Goal: Complete application form

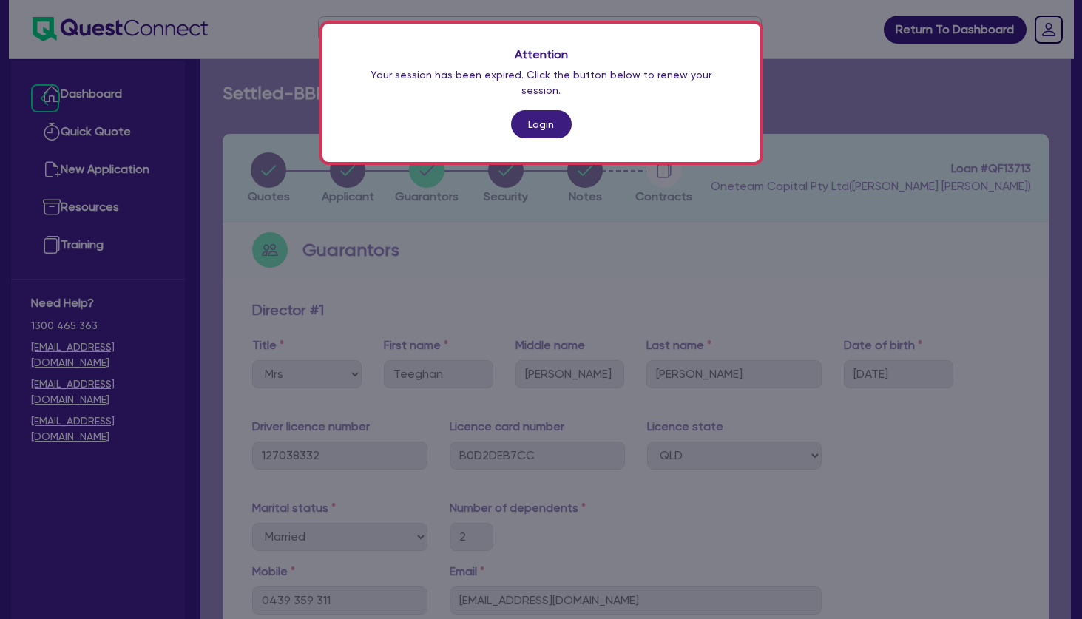
select select "MRS"
select select "QLD"
select select "MARRIED"
select select "CASH"
select select "VEHICLE"
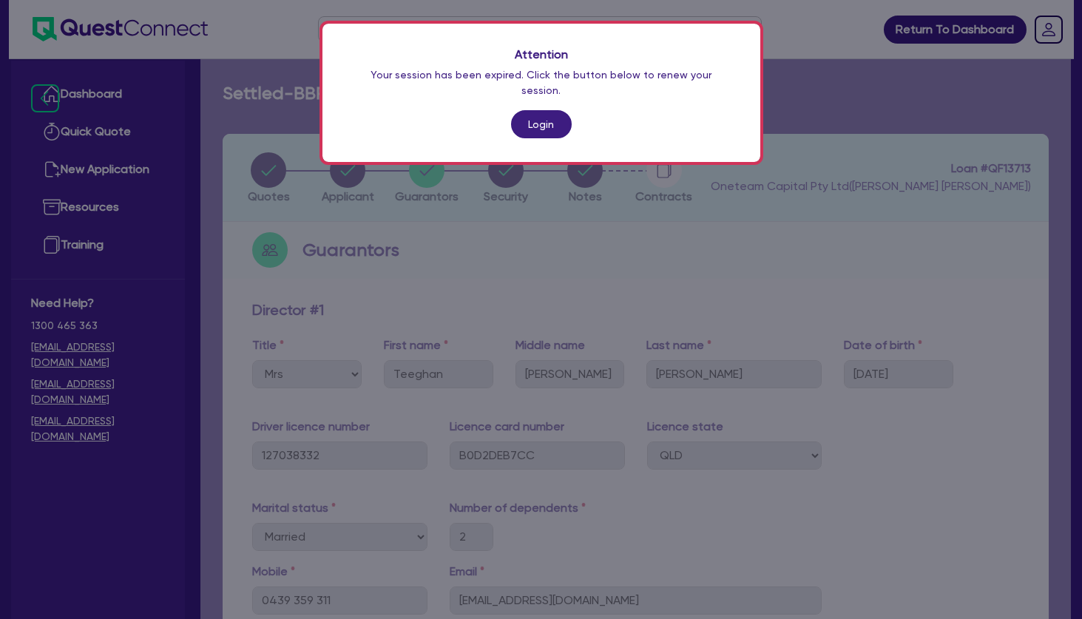
select select "HOUSEHOLD_PERSONAL"
select select "OTHER"
select select "VEHICLE"
select select "EQUIPMENT_LOAN"
select select "MR"
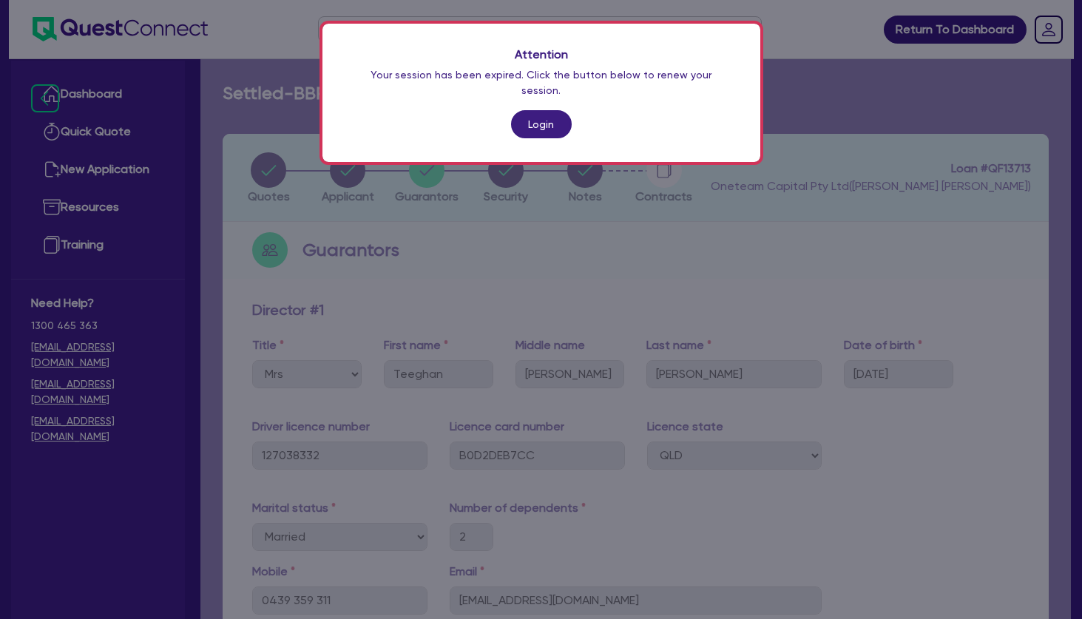
select select "QLD"
select select "MARRIED"
select select "CASH"
select select "VEHICLE"
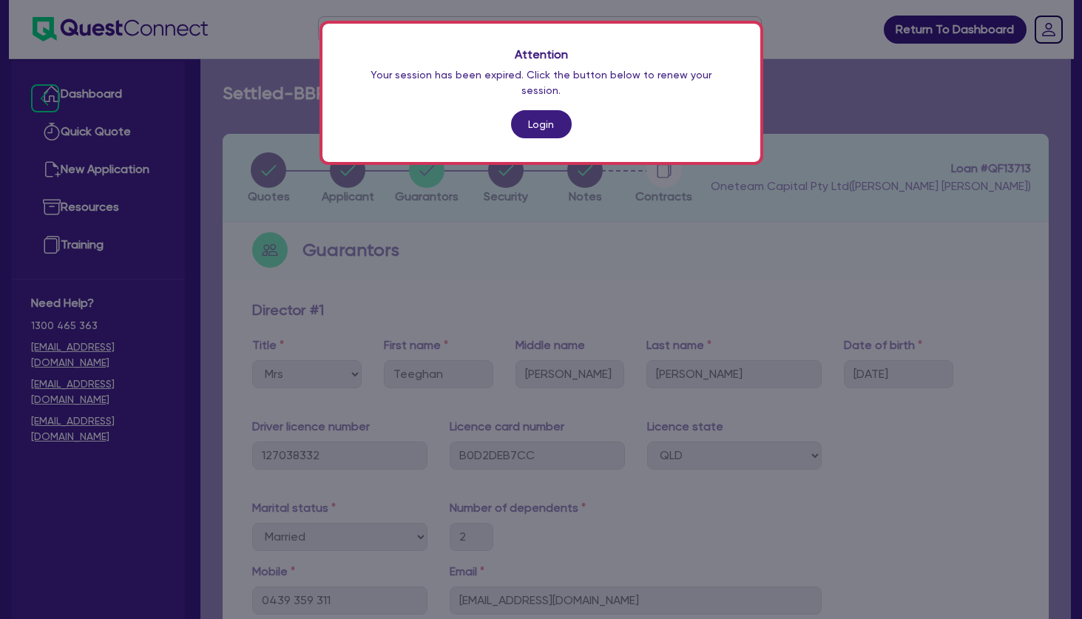
select select "HOUSEHOLD_PERSONAL"
select select "OTHER"
select select "VEHICLE_LOAN"
click at [538, 110] on link "Login" at bounding box center [541, 124] width 61 height 28
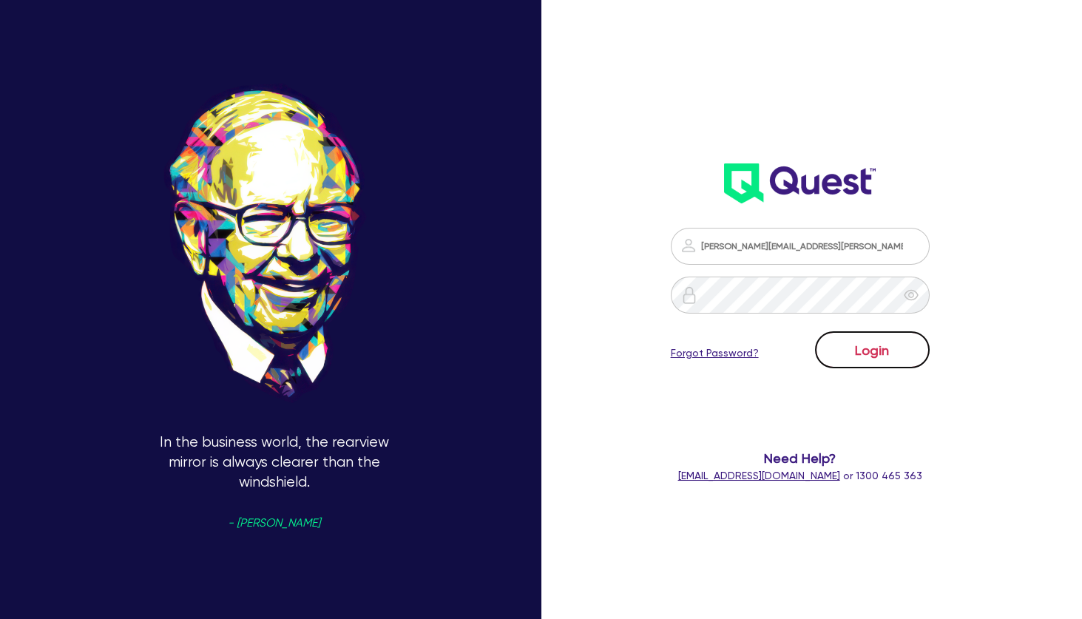
click at [860, 347] on button "Login" at bounding box center [872, 349] width 115 height 37
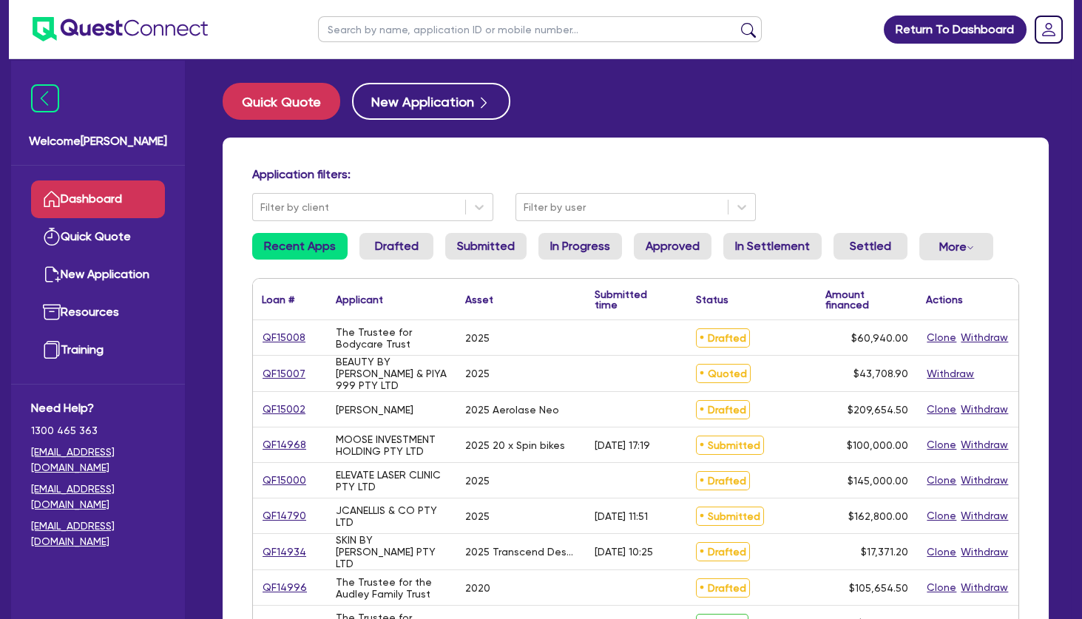
click at [440, 30] on input "text" at bounding box center [540, 29] width 444 height 26
type input "april"
click at [736, 22] on button "submit" at bounding box center [748, 32] width 24 height 21
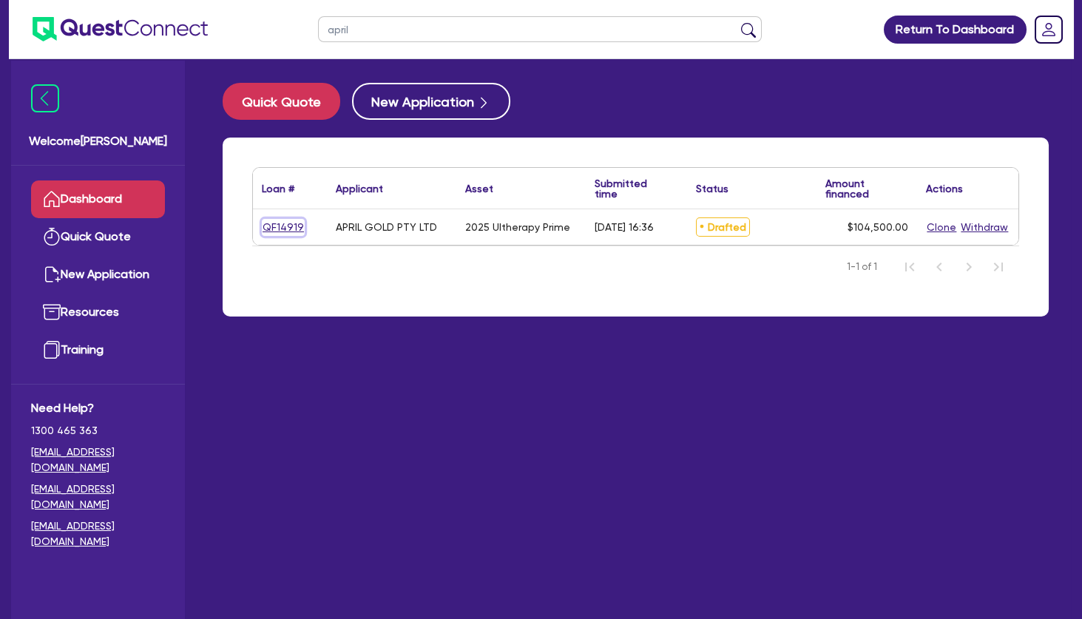
click at [282, 220] on link "QF14919" at bounding box center [283, 227] width 43 height 17
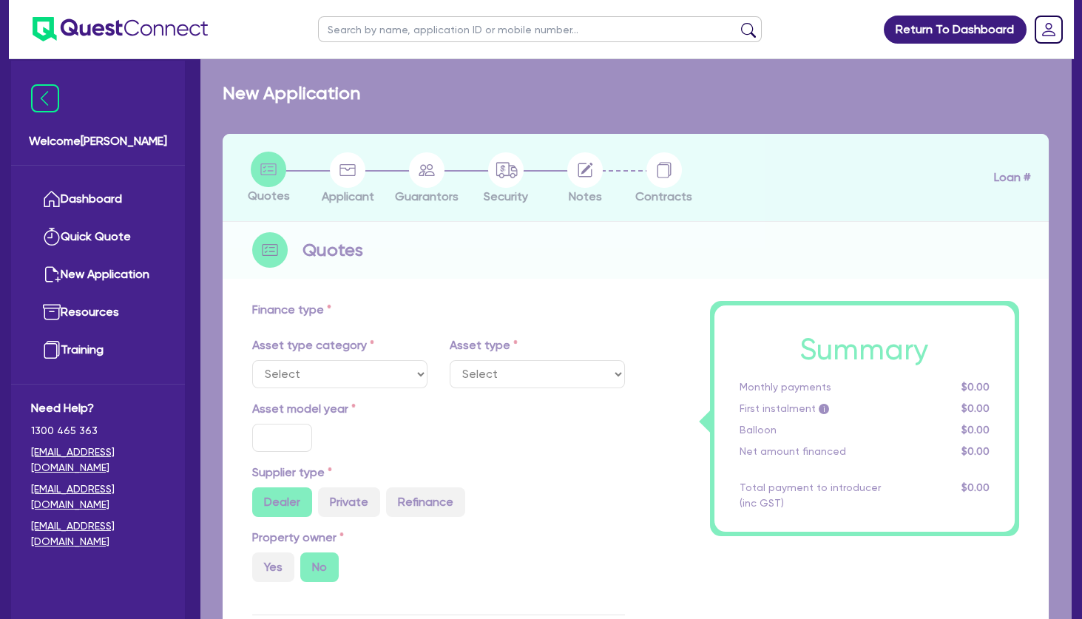
select select "TERTIARY_ASSETS"
type input "2025"
radio input "true"
type input "104,500"
type input "4"
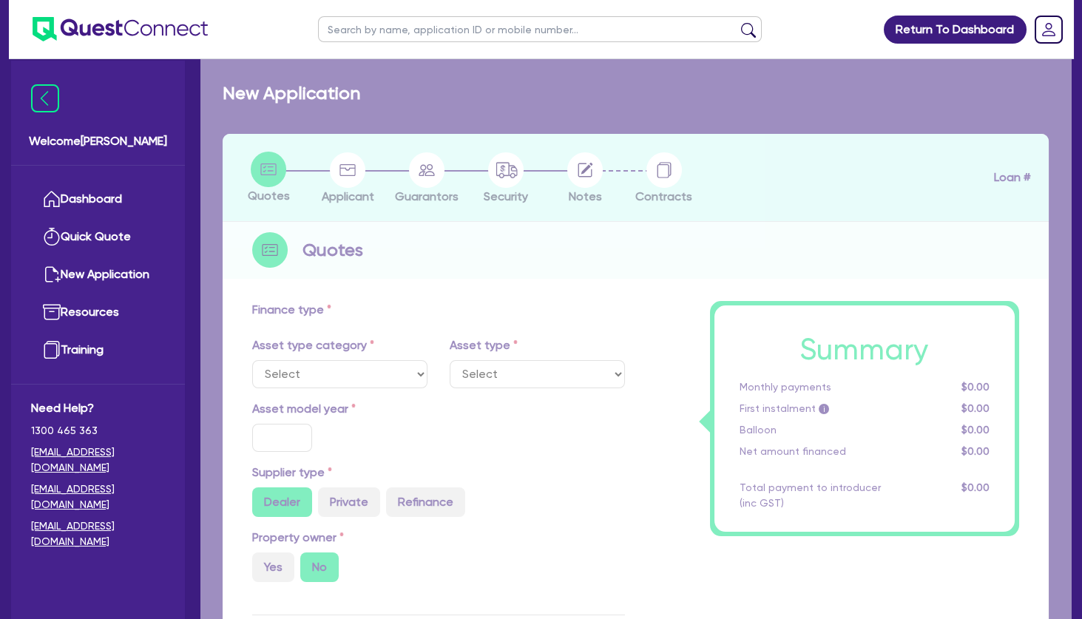
type input "4,180"
radio input "true"
type input "11.9"
type input "350"
select select "BEAUTY_EQUIPMENT"
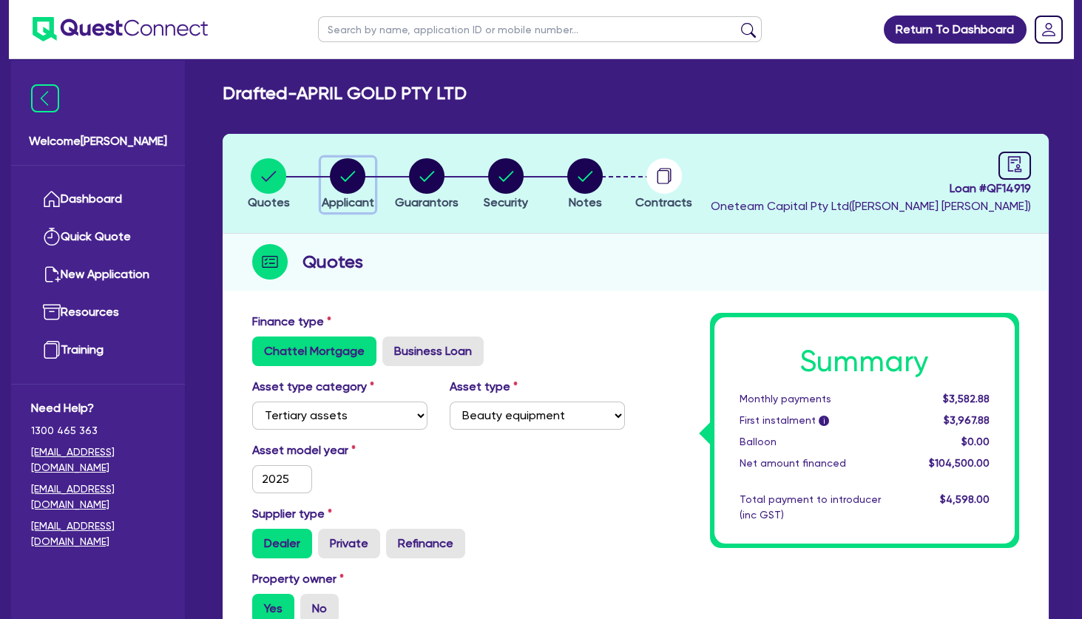
click at [347, 169] on circle "button" at bounding box center [347, 175] width 35 height 35
select select "COMPANY"
select select "HEALTH_BEAUTY"
select select "HAIR_BEAUTY_SALONS"
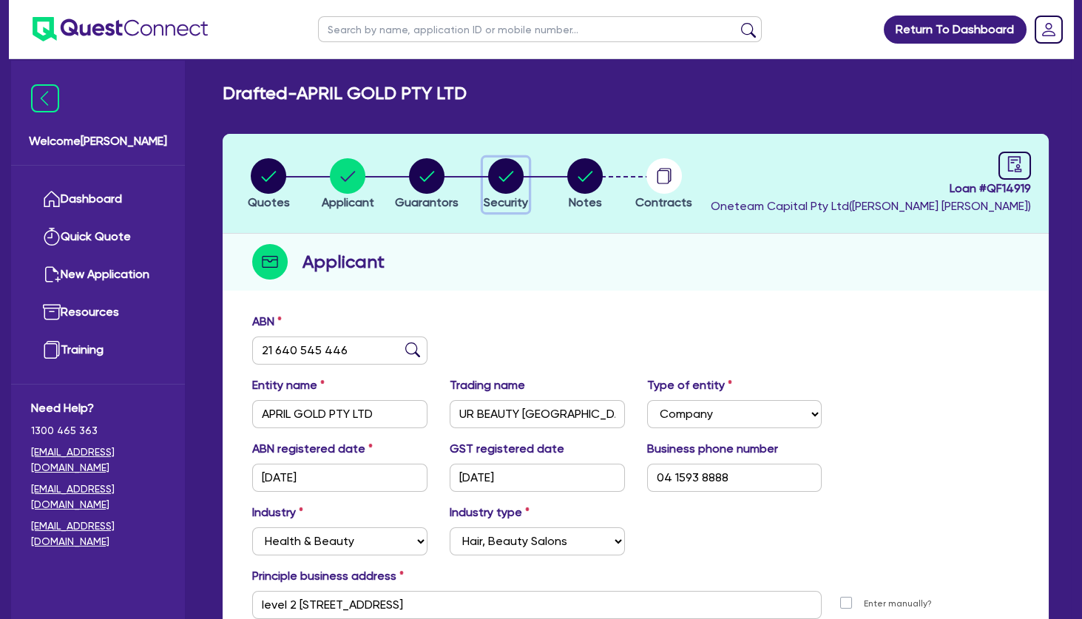
click at [509, 177] on circle "button" at bounding box center [505, 175] width 35 height 35
select select "TERTIARY_ASSETS"
select select "BEAUTY_EQUIPMENT"
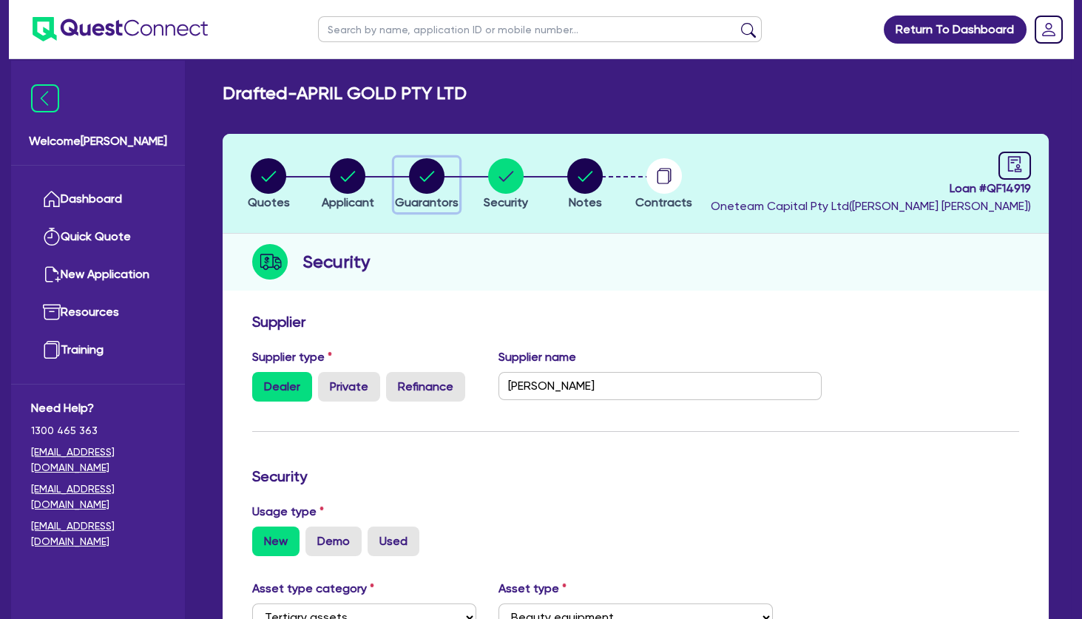
click at [429, 173] on circle "button" at bounding box center [426, 175] width 35 height 35
select select "MRS"
select select "VIC"
select select "DE_FACTO"
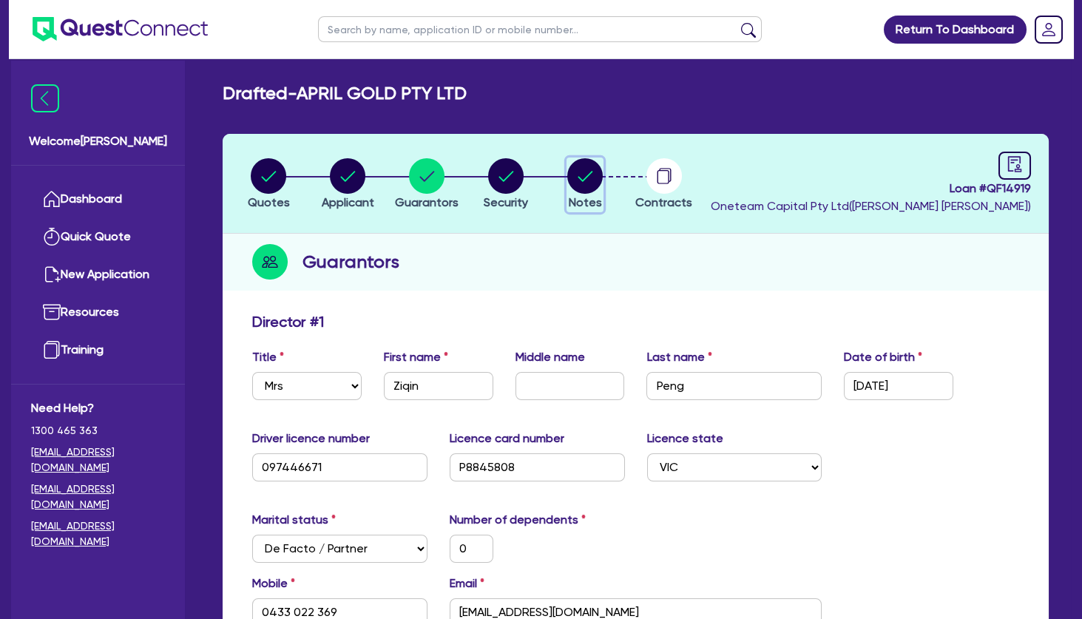
click at [583, 176] on circle "button" at bounding box center [584, 175] width 35 height 35
select select "Other"
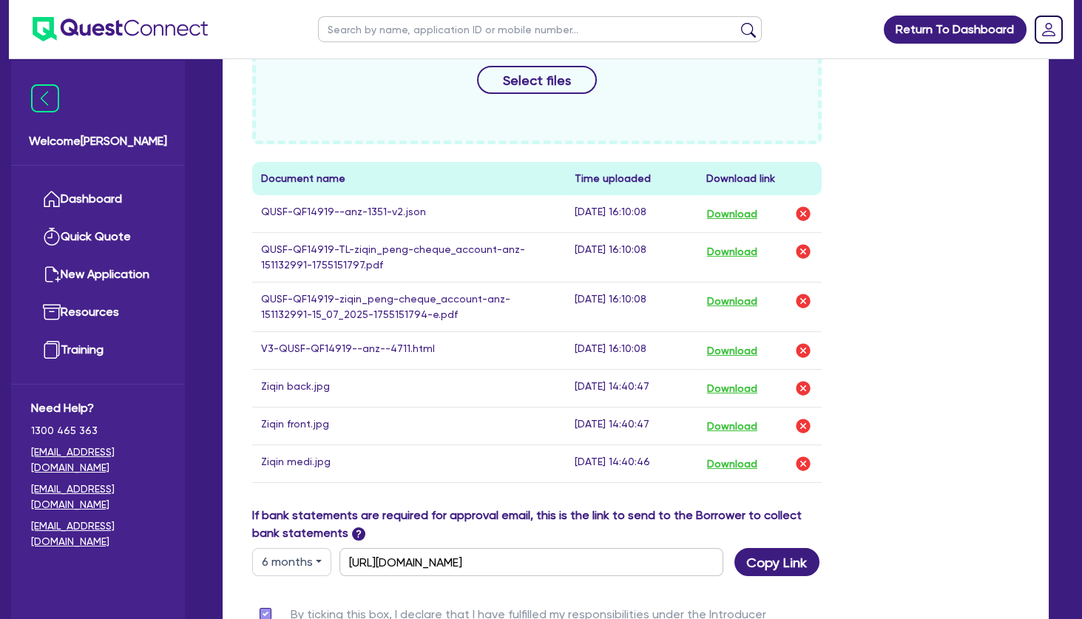
scroll to position [797, 0]
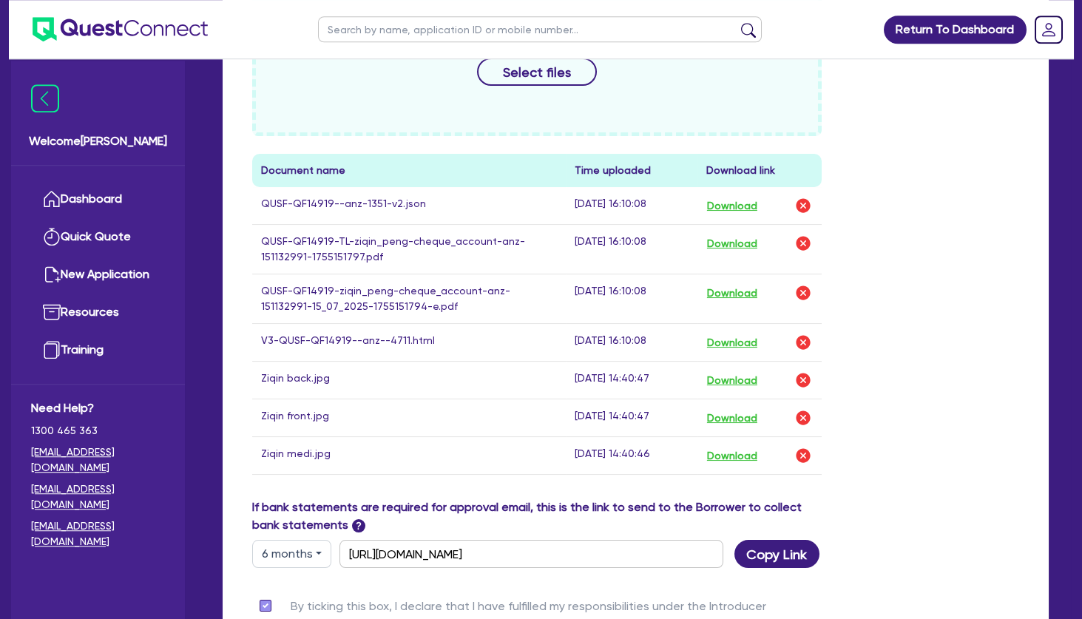
click at [281, 557] on button "6 months" at bounding box center [291, 554] width 79 height 28
click at [303, 518] on link "12 months" at bounding box center [311, 519] width 117 height 27
type input "[URL][DOMAIN_NAME]"
click at [766, 560] on button "Copy Link" at bounding box center [776, 554] width 85 height 28
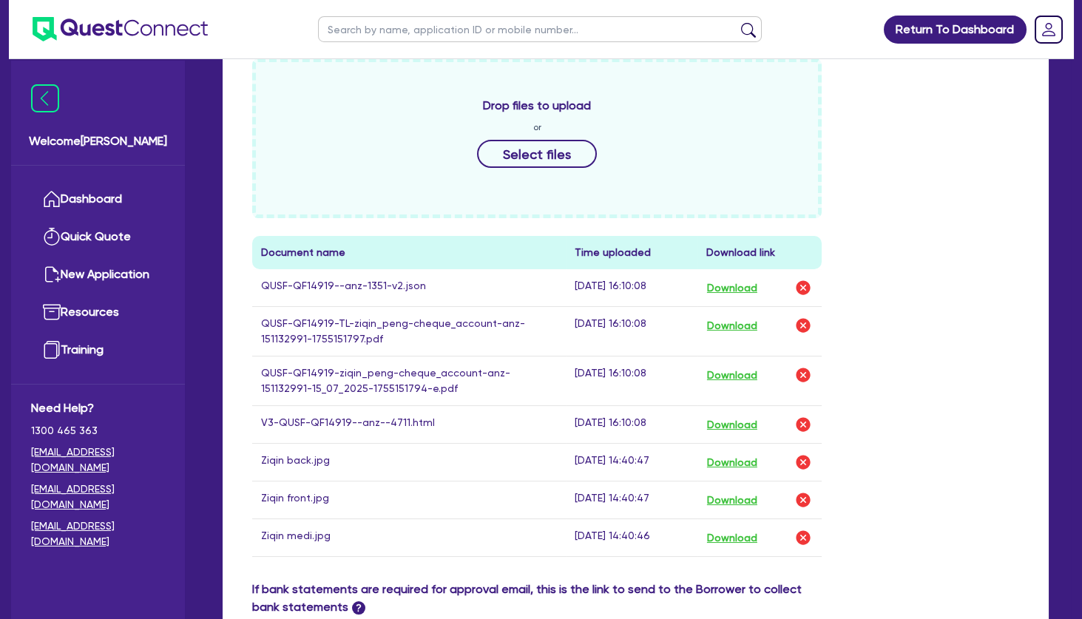
scroll to position [739, 0]
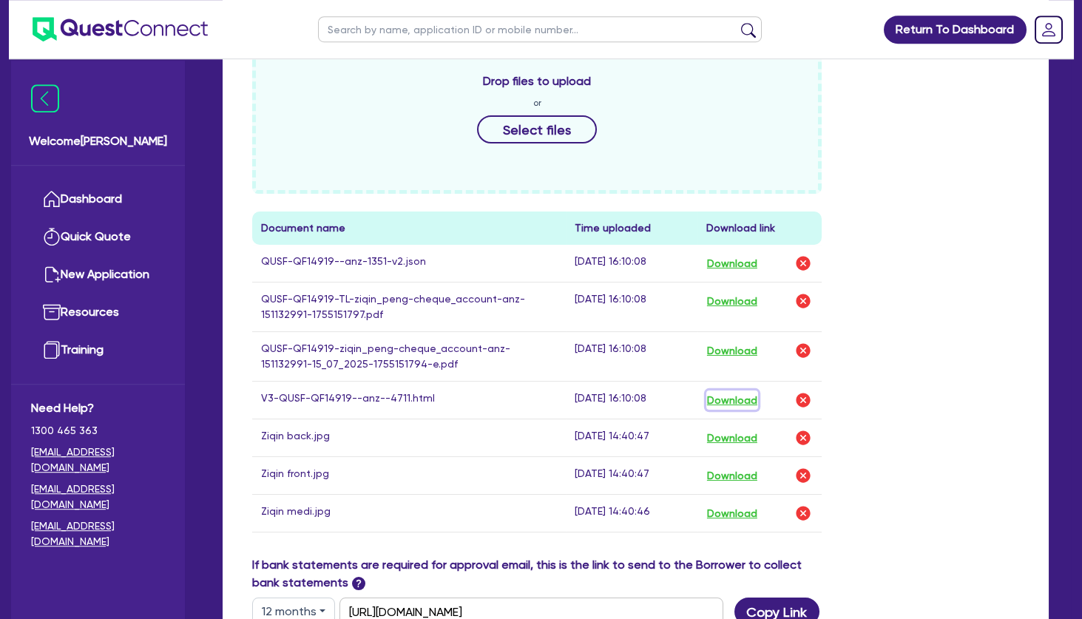
click at [733, 396] on button "Download" at bounding box center [732, 399] width 52 height 19
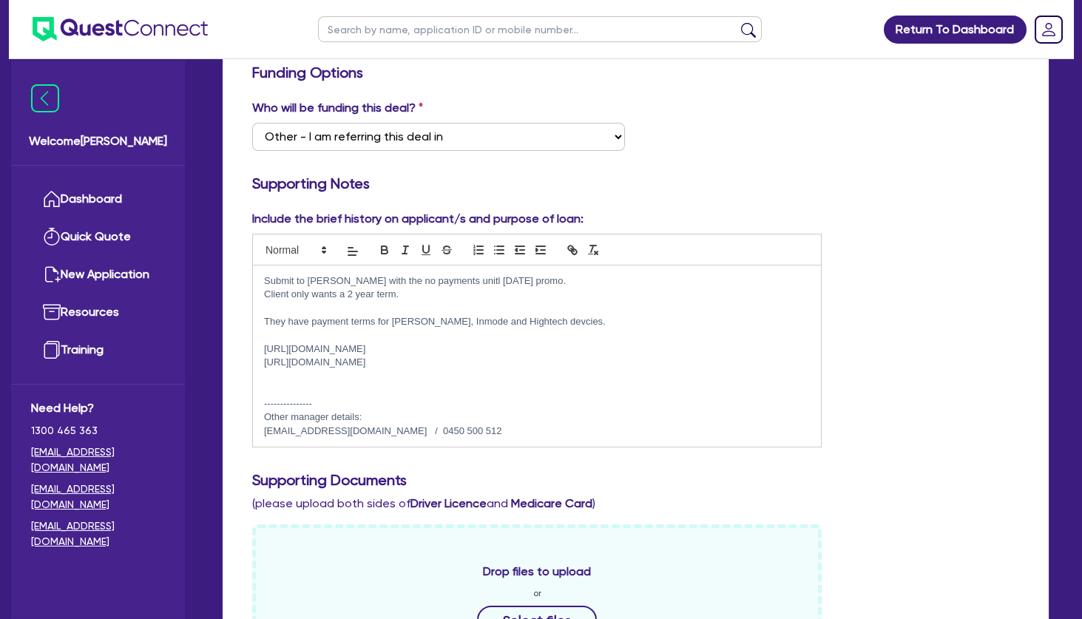
scroll to position [0, 0]
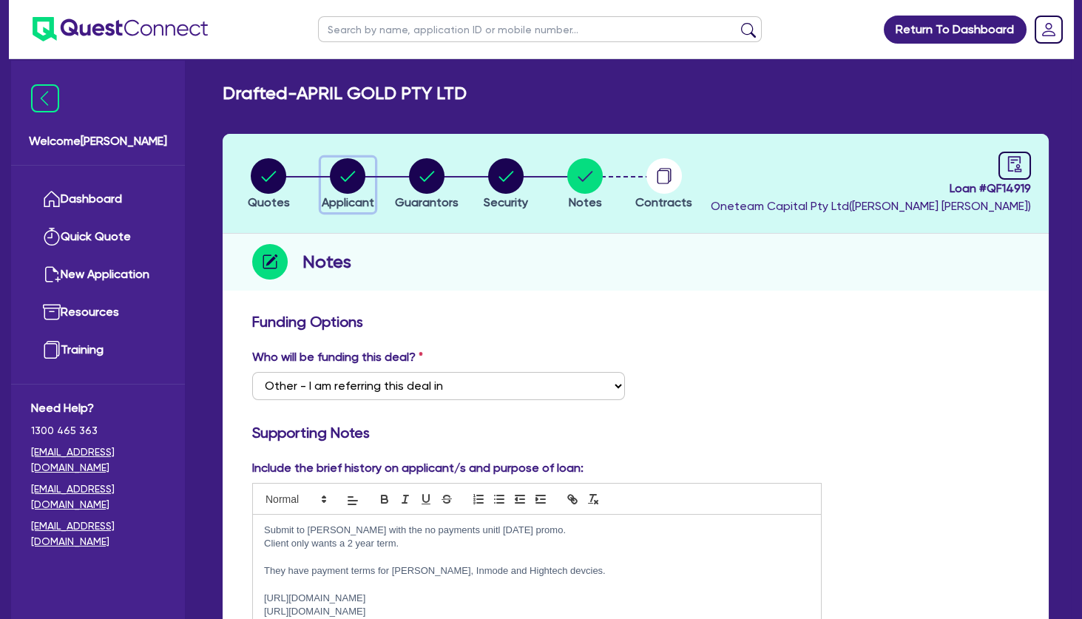
click at [346, 175] on circle "button" at bounding box center [347, 175] width 35 height 35
select select "COMPANY"
select select "HEALTH_BEAUTY"
select select "HAIR_BEAUTY_SALONS"
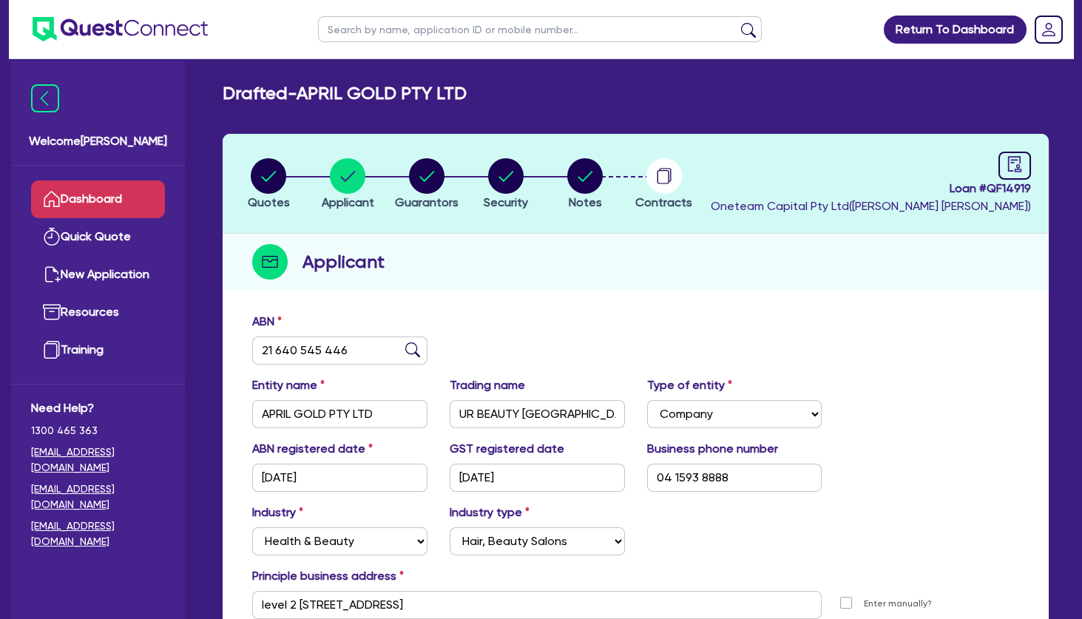
click at [130, 186] on link "Dashboard" at bounding box center [98, 199] width 134 height 38
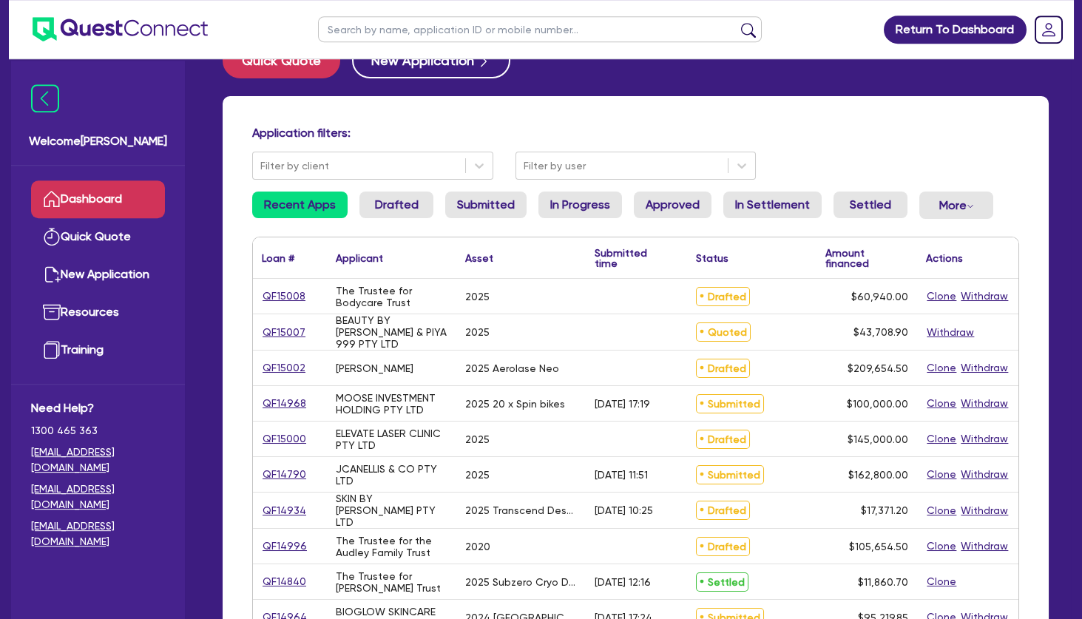
scroll to position [52, 0]
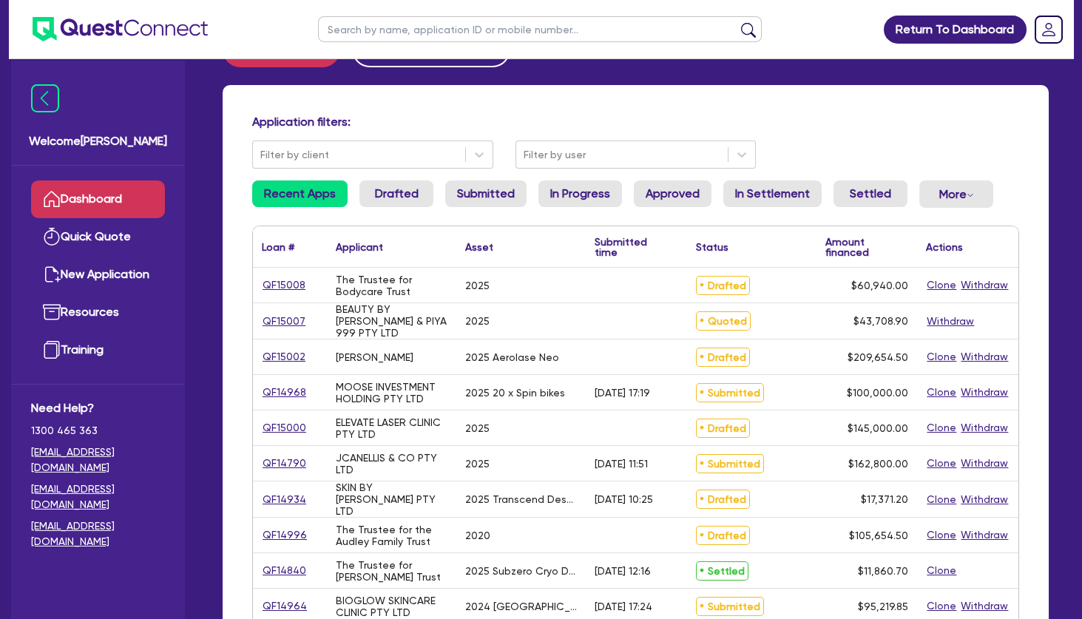
drag, startPoint x: 426, startPoint y: 357, endPoint x: 334, endPoint y: 350, distance: 92.0
click at [334, 350] on div "[PERSON_NAME]" at bounding box center [391, 356] width 129 height 35
copy div "[PERSON_NAME]"
click at [370, 361] on div "[PERSON_NAME]" at bounding box center [375, 357] width 78 height 12
